Goal: Task Accomplishment & Management: Complete application form

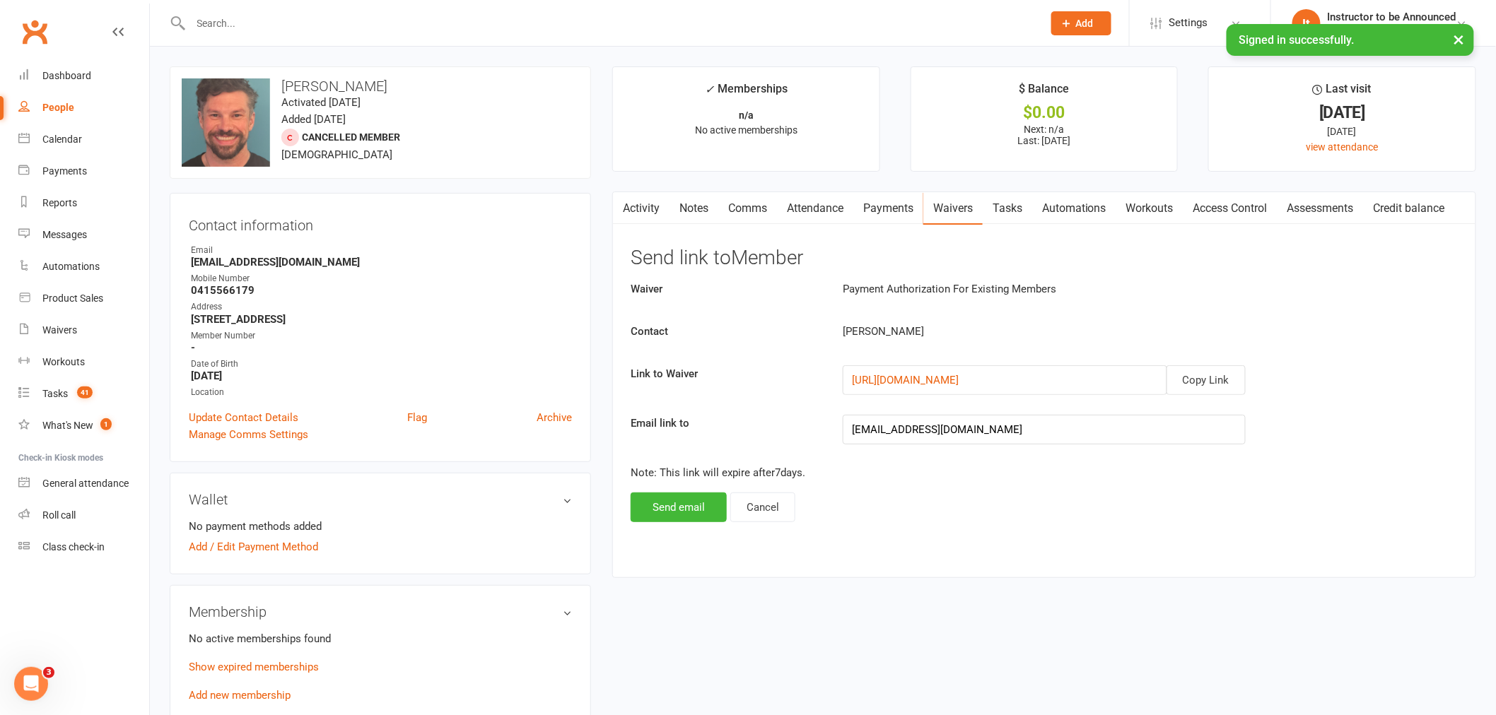
click at [67, 107] on div "People" at bounding box center [58, 107] width 32 height 11
select select "100"
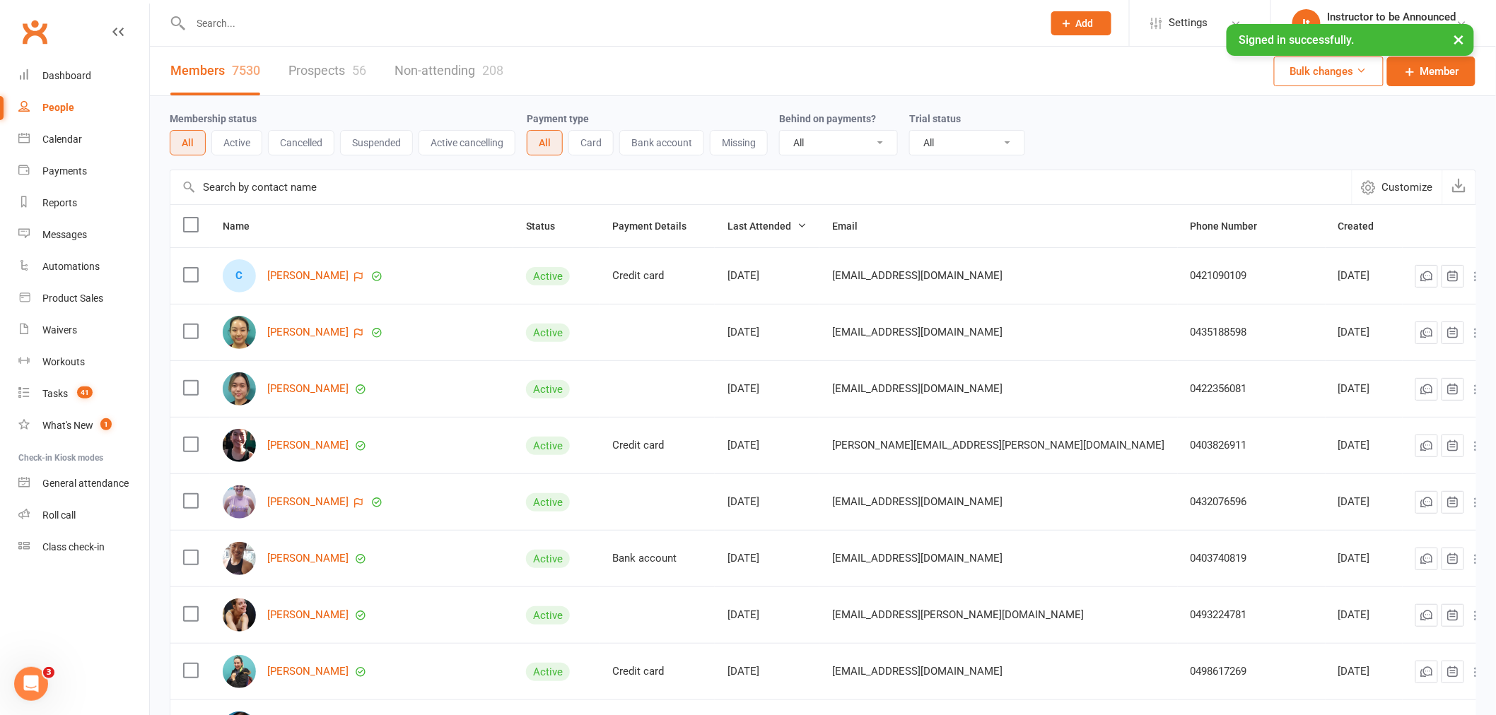
click at [369, 23] on input "text" at bounding box center [610, 23] width 846 height 20
paste input "[EMAIL_ADDRESS][DOMAIN_NAME]"
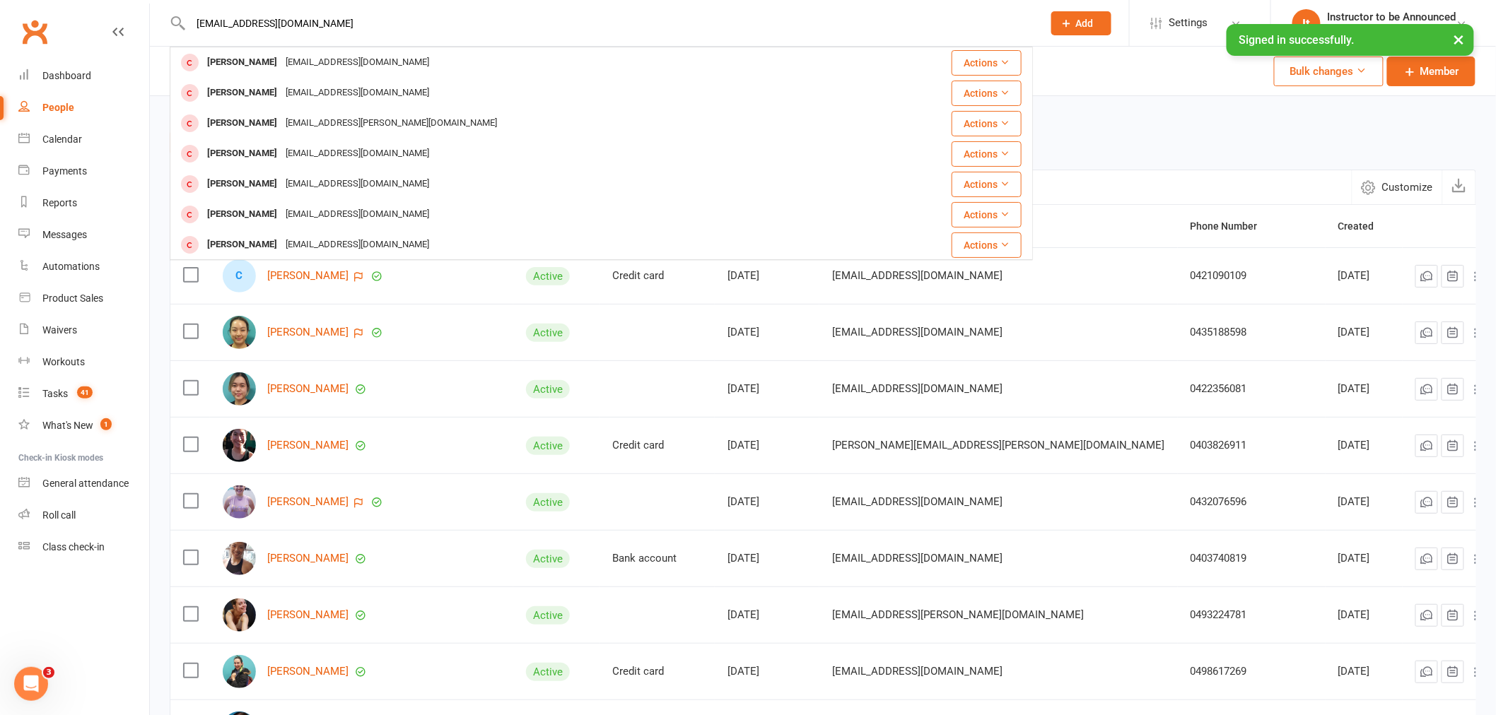
type input "[EMAIL_ADDRESS][DOMAIN_NAME]"
click at [1063, 19] on icon at bounding box center [1067, 23] width 13 height 13
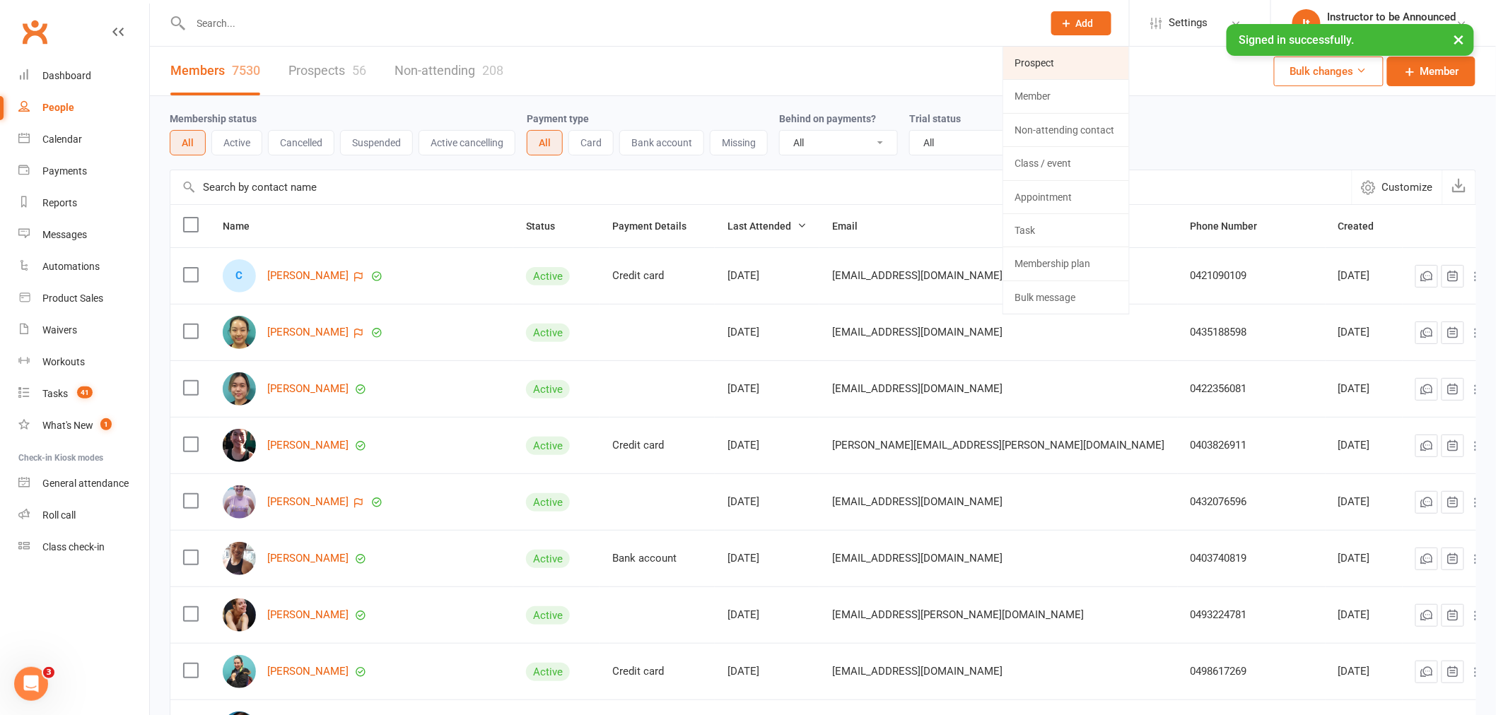
click at [1072, 71] on link "Prospect" at bounding box center [1066, 63] width 126 height 33
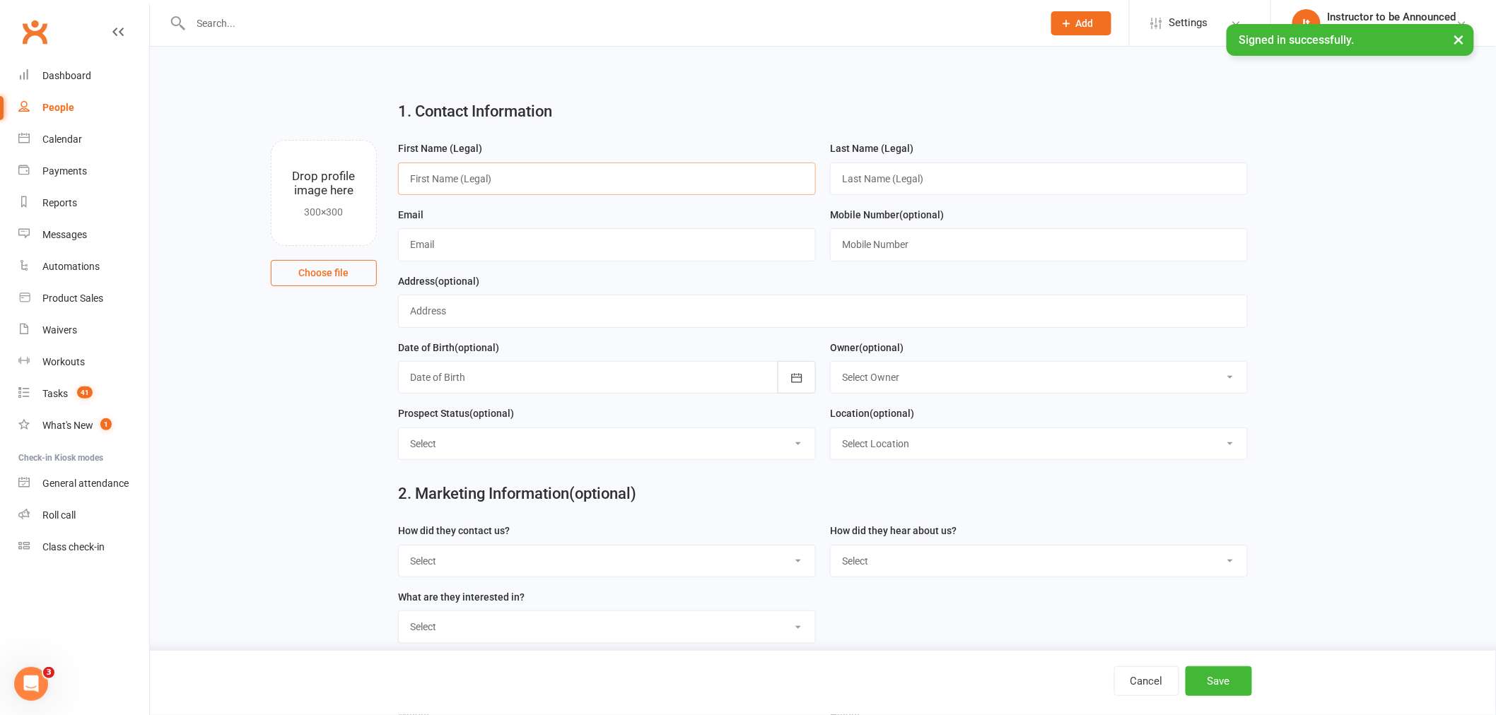
click at [725, 184] on input "text" at bounding box center [607, 179] width 418 height 33
click at [725, 240] on input "text" at bounding box center [607, 244] width 418 height 33
paste input "[EMAIL_ADDRESS][DOMAIN_NAME]"
type input "[EMAIL_ADDRESS][DOMAIN_NAME]"
click at [606, 170] on input "text" at bounding box center [607, 179] width 418 height 33
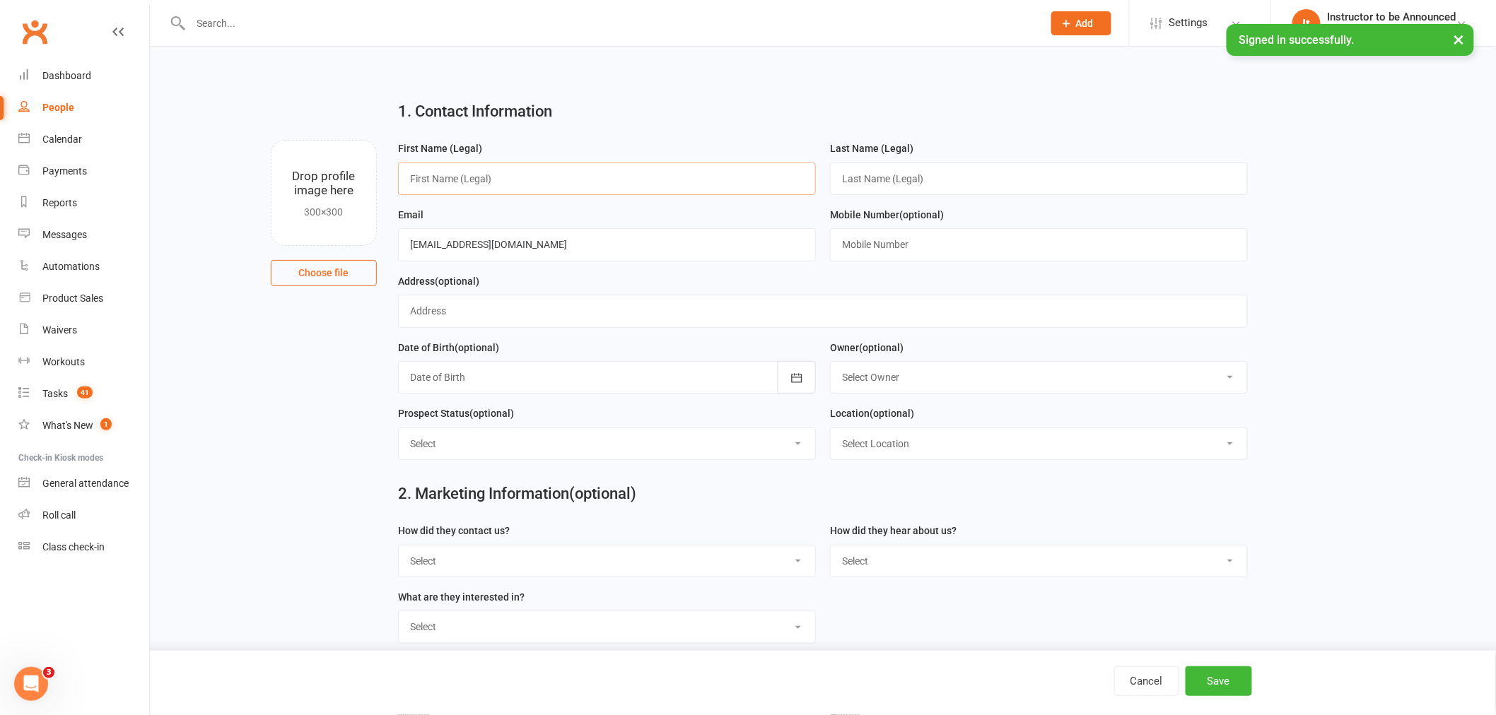
paste input "Mila IK"
drag, startPoint x: 496, startPoint y: 173, endPoint x: 432, endPoint y: 181, distance: 64.8
click at [432, 181] on input "Mila IK" at bounding box center [607, 179] width 418 height 33
type input "Mila"
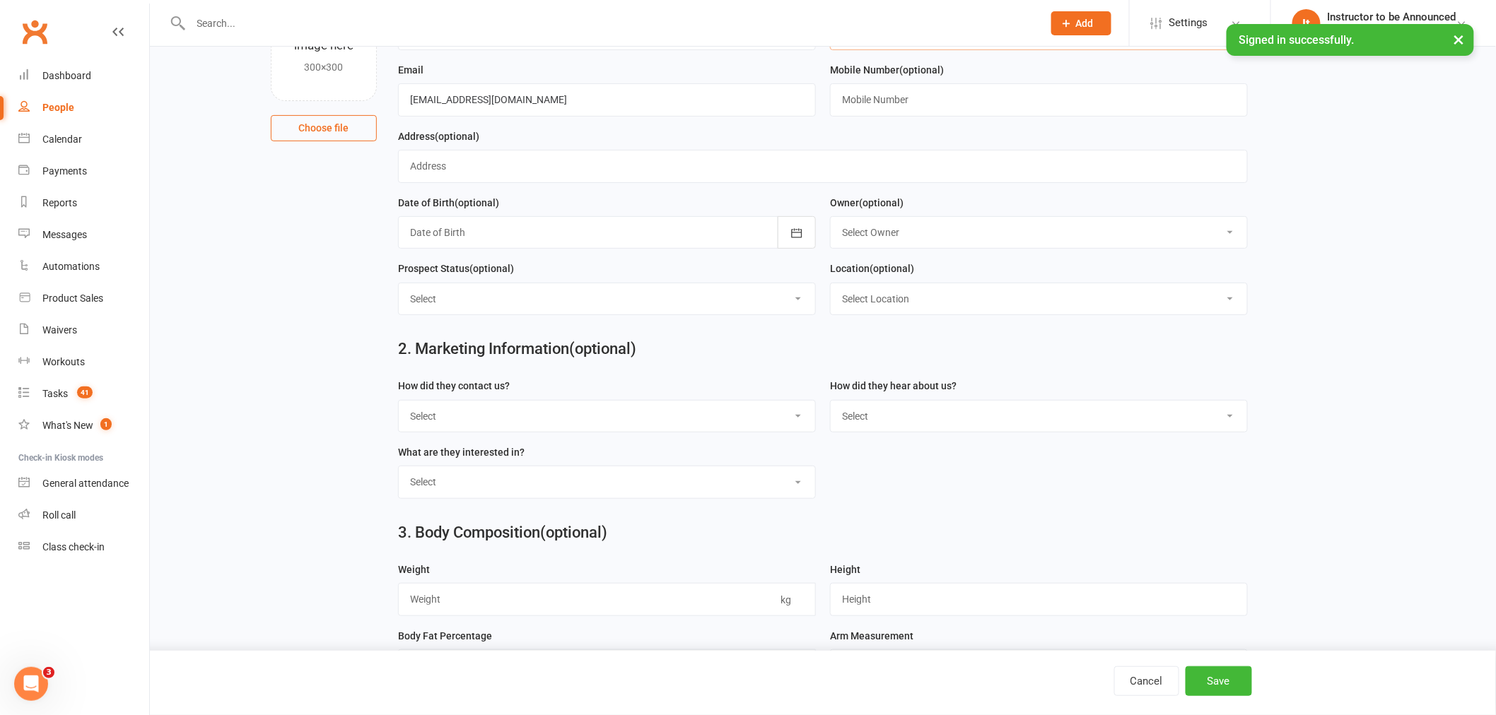
scroll to position [157, 0]
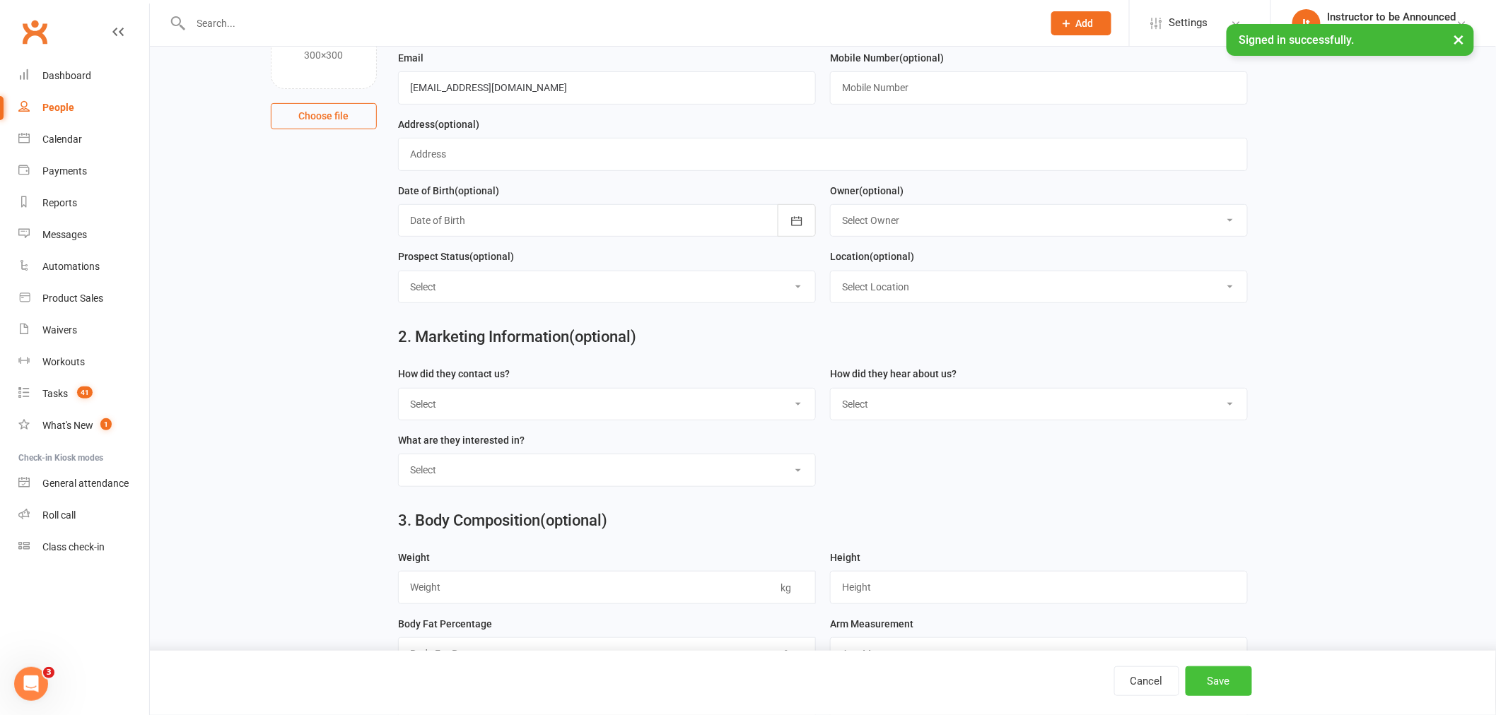
type input "IK"
click at [1211, 686] on button "Save" at bounding box center [1219, 682] width 66 height 30
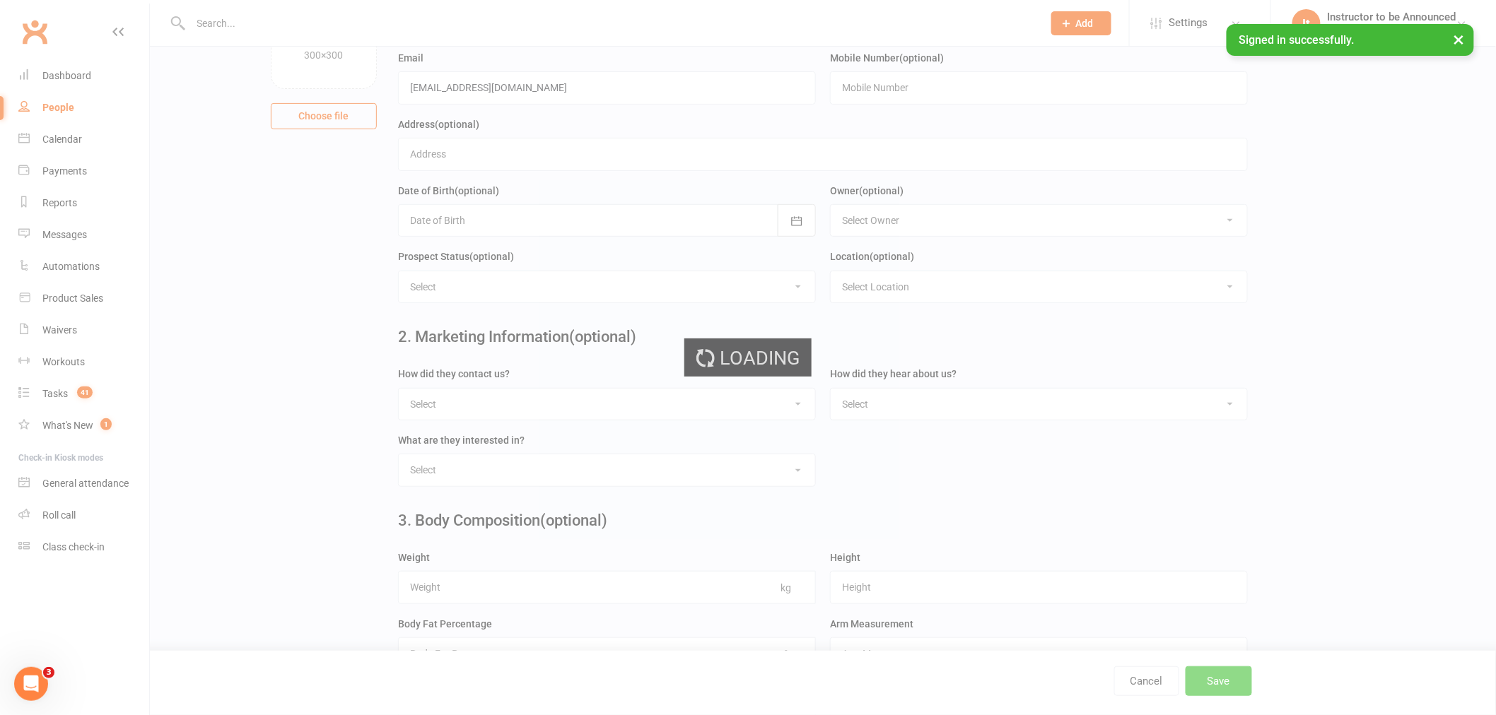
scroll to position [0, 0]
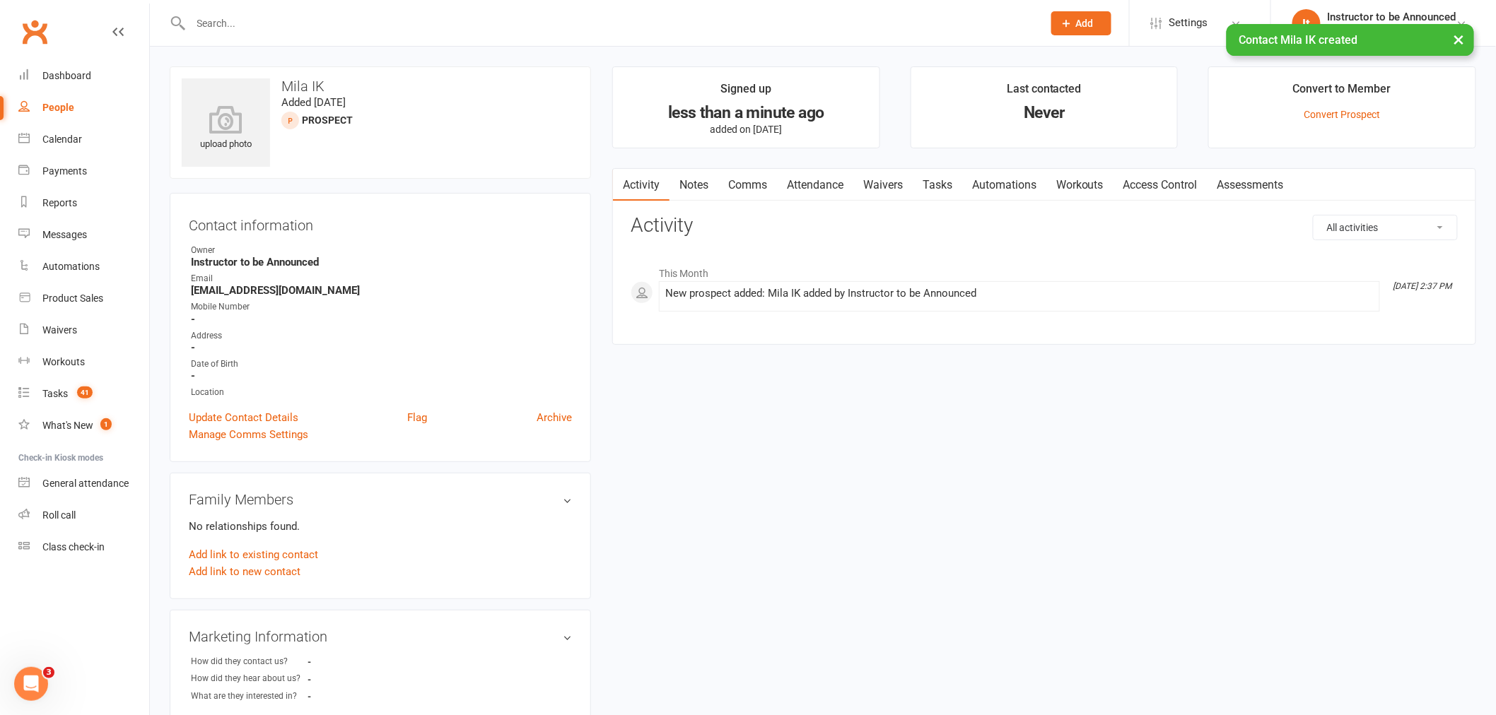
click at [896, 185] on link "Waivers" at bounding box center [882, 185] width 59 height 33
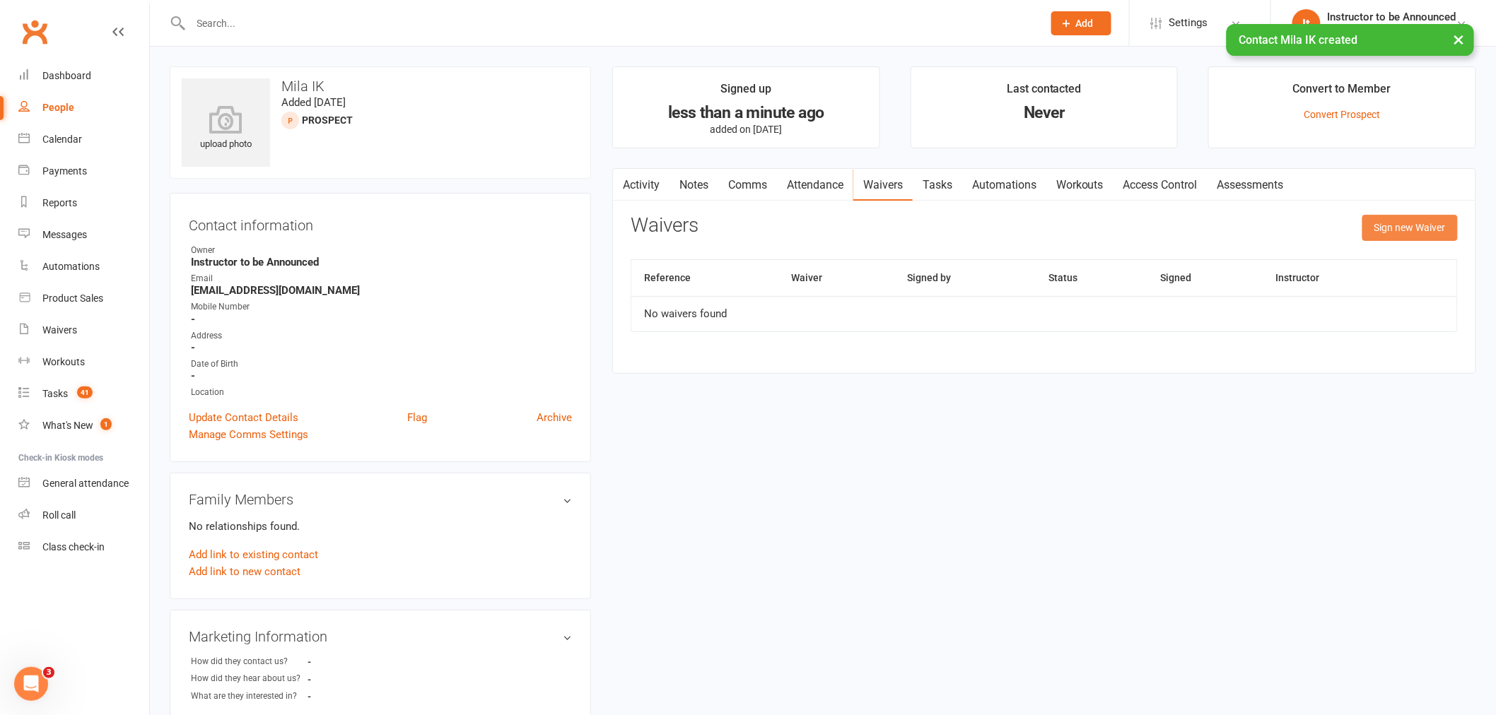
click at [1436, 229] on button "Sign new Waiver" at bounding box center [1409, 227] width 95 height 25
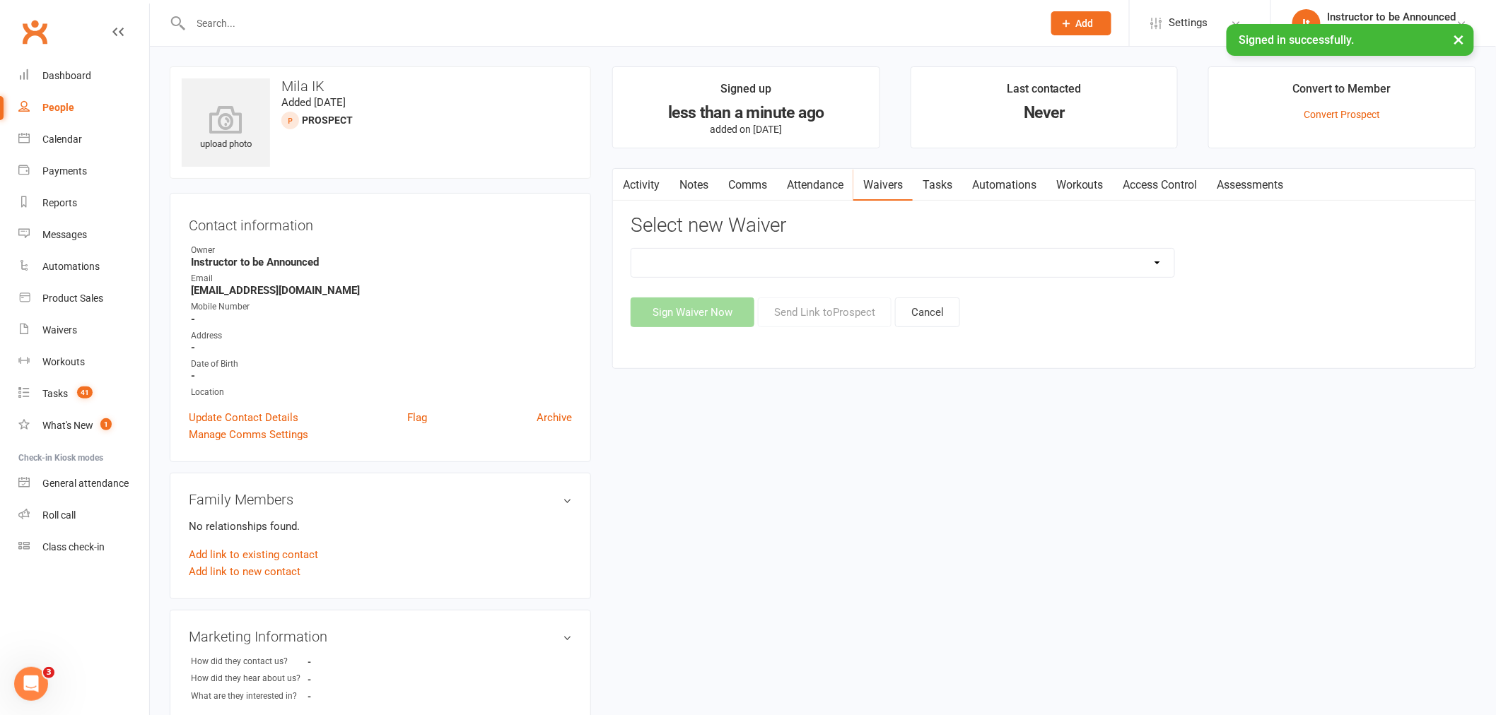
click at [948, 255] on select "Aerials Terms of Use Classic Party Package Covid Safe Policy Agreement Deluxe/P…" at bounding box center [902, 263] width 543 height 28
select select "3221"
click at [631, 249] on select "Aerials Terms of Use Classic Party Package Covid Safe Policy Agreement Deluxe/P…" at bounding box center [902, 263] width 543 height 28
click at [827, 317] on button "Send Link to [GEOGRAPHIC_DATA]" at bounding box center [825, 313] width 134 height 30
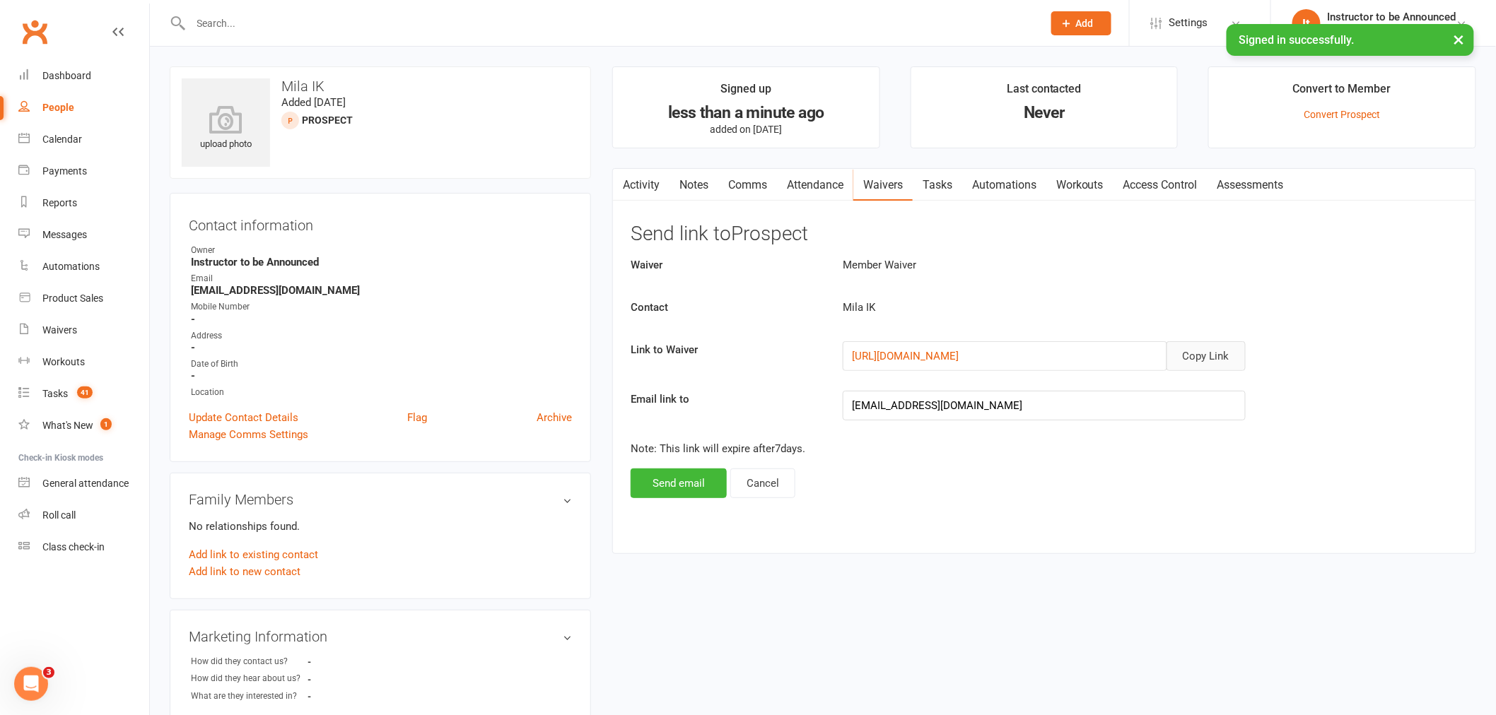
click at [1220, 351] on button "Copy Link" at bounding box center [1206, 356] width 79 height 30
